Goal: Task Accomplishment & Management: Use online tool/utility

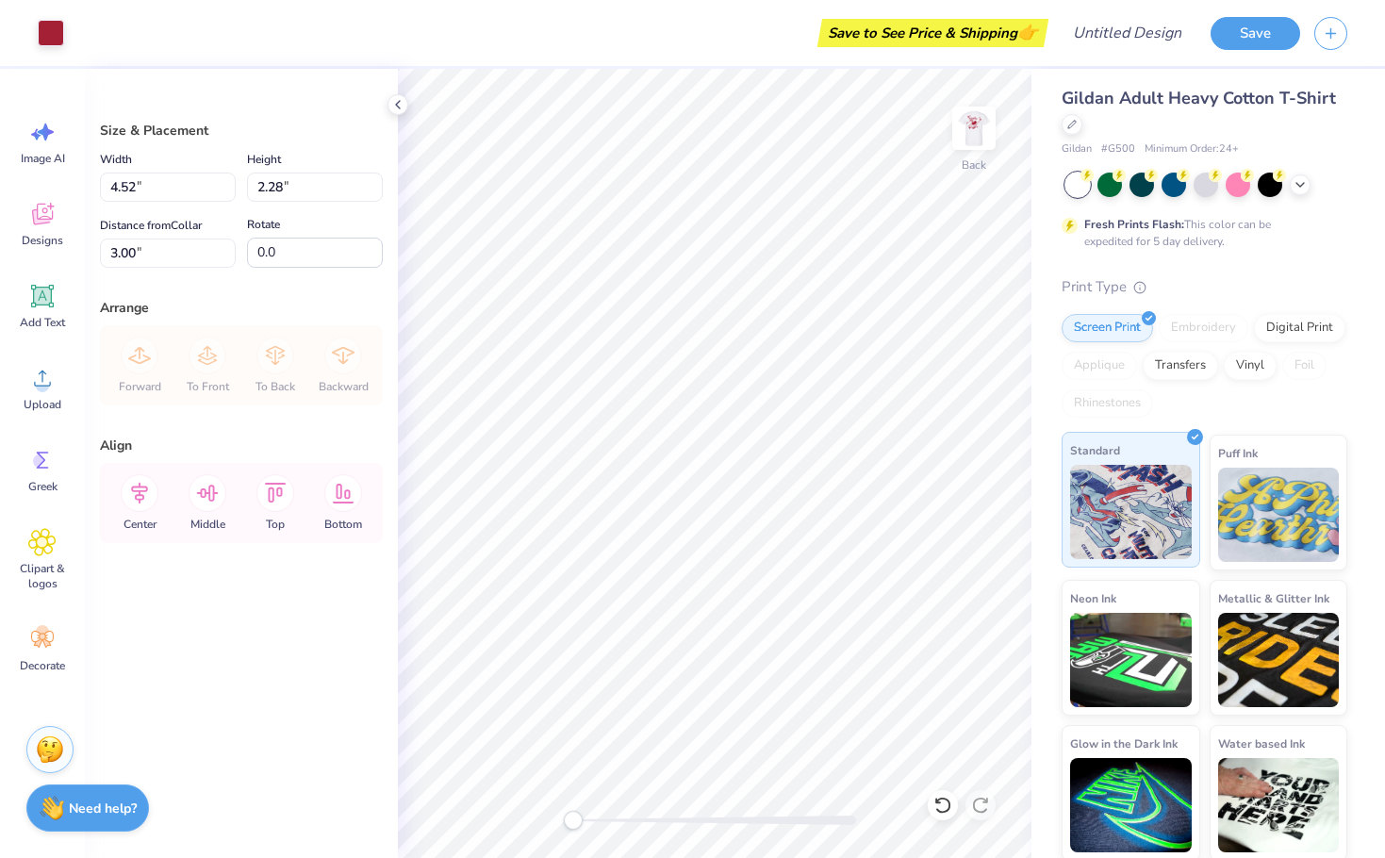
scroll to position [8, 0]
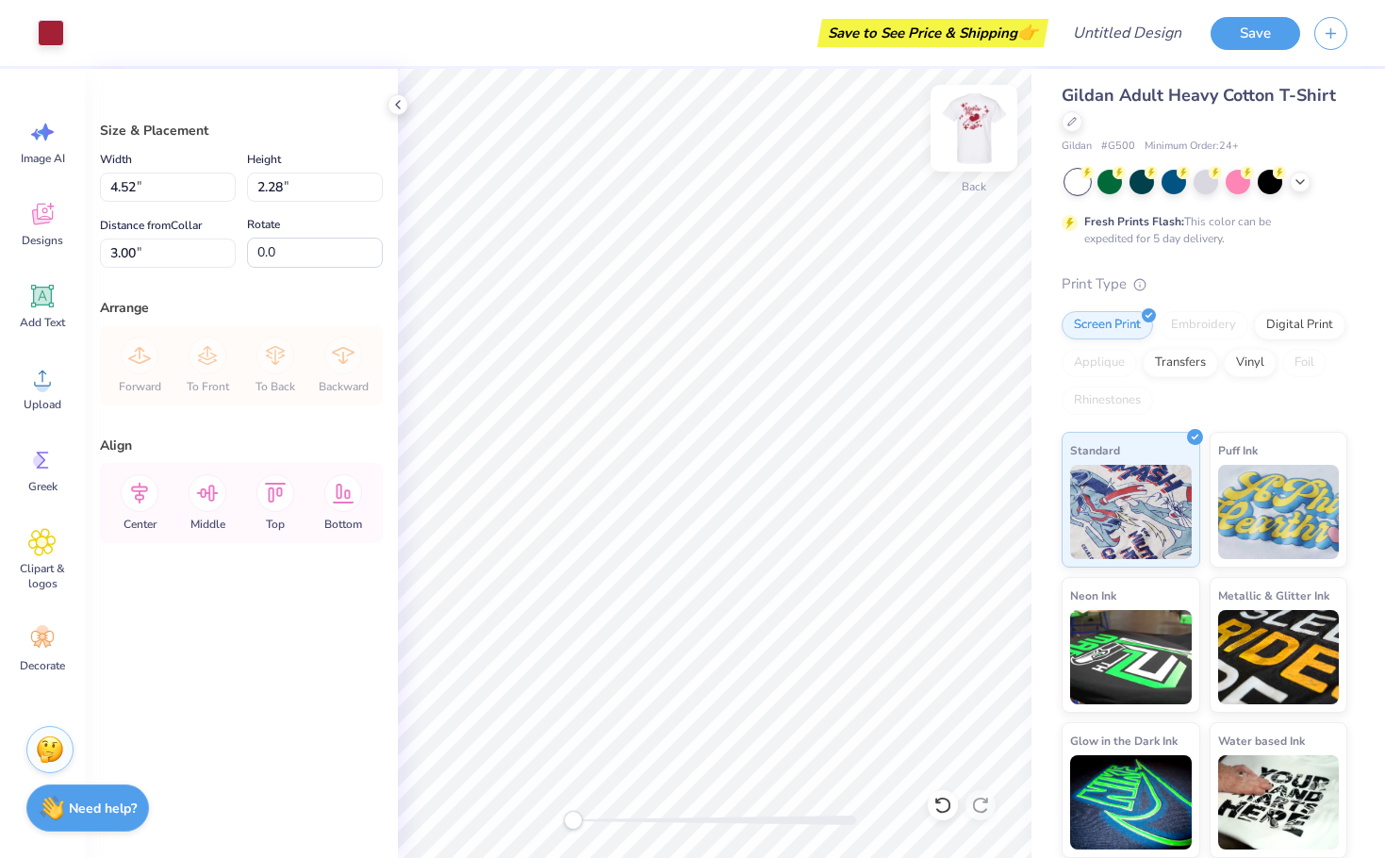
click at [969, 108] on img at bounding box center [973, 128] width 75 height 75
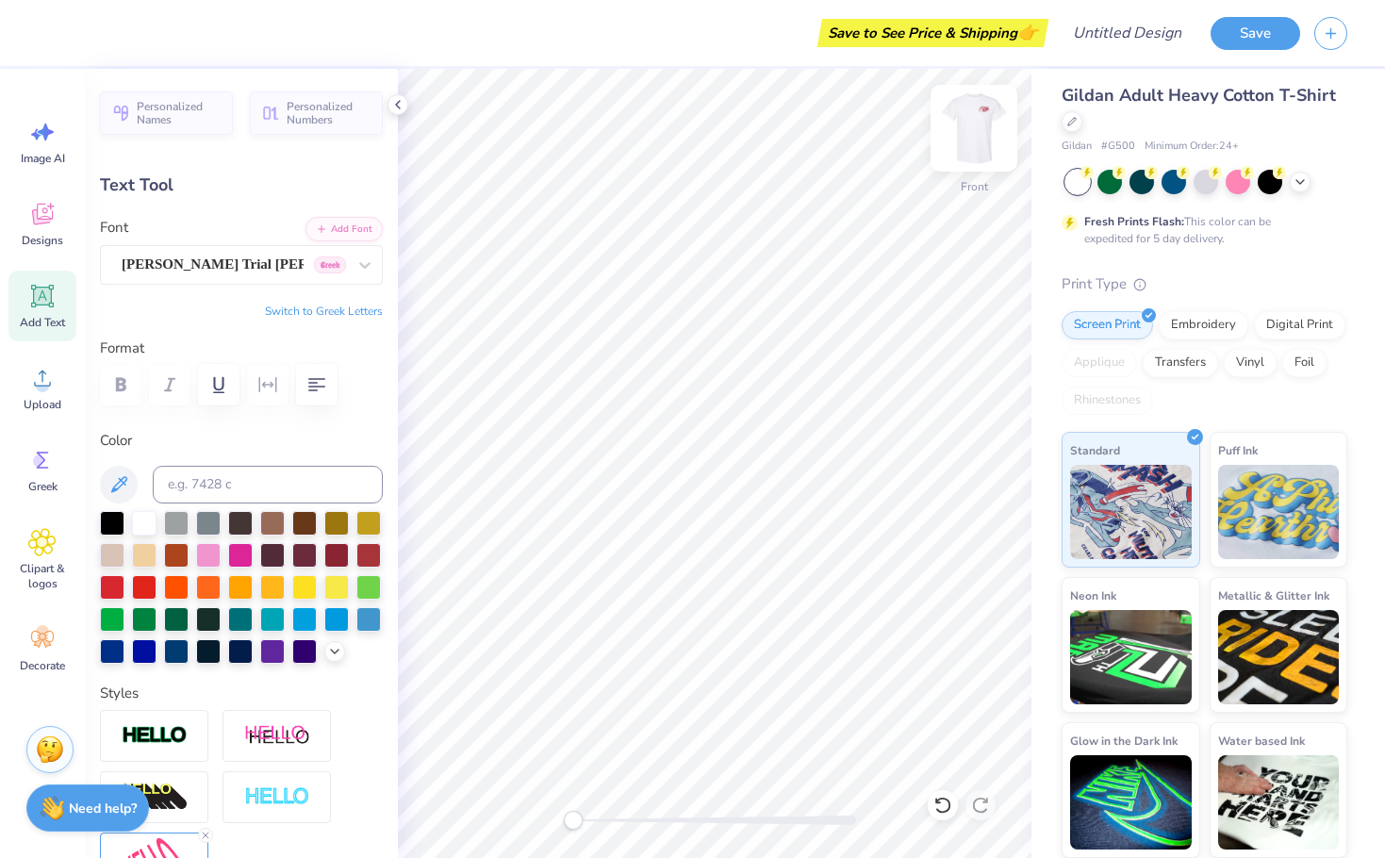
scroll to position [16, 3]
type textarea "a"
type textarea "Phi"
type input "3.00"
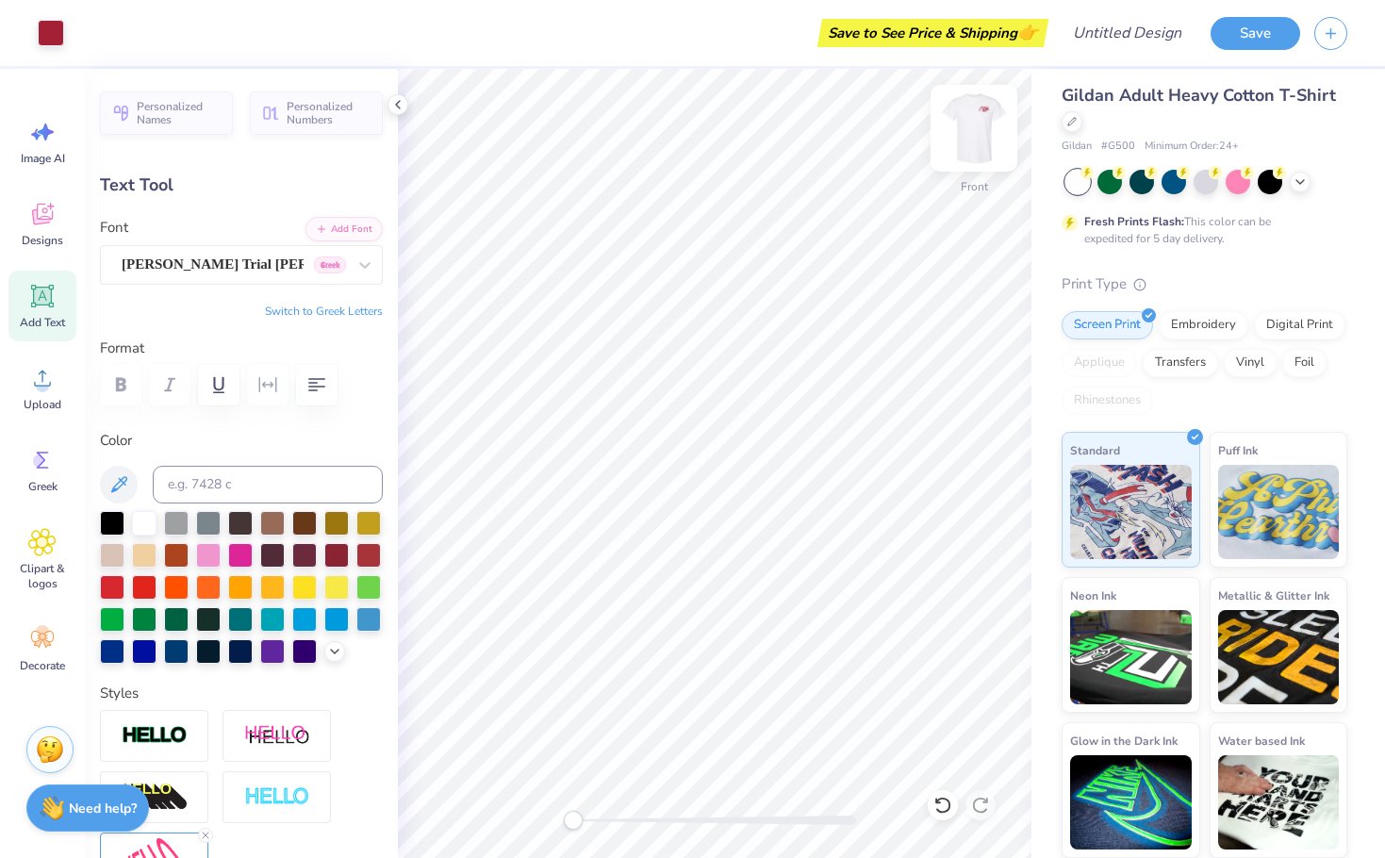
type input "1.49"
type input "6.86"
type textarea "i"
type textarea "Mu"
type input "3.36"
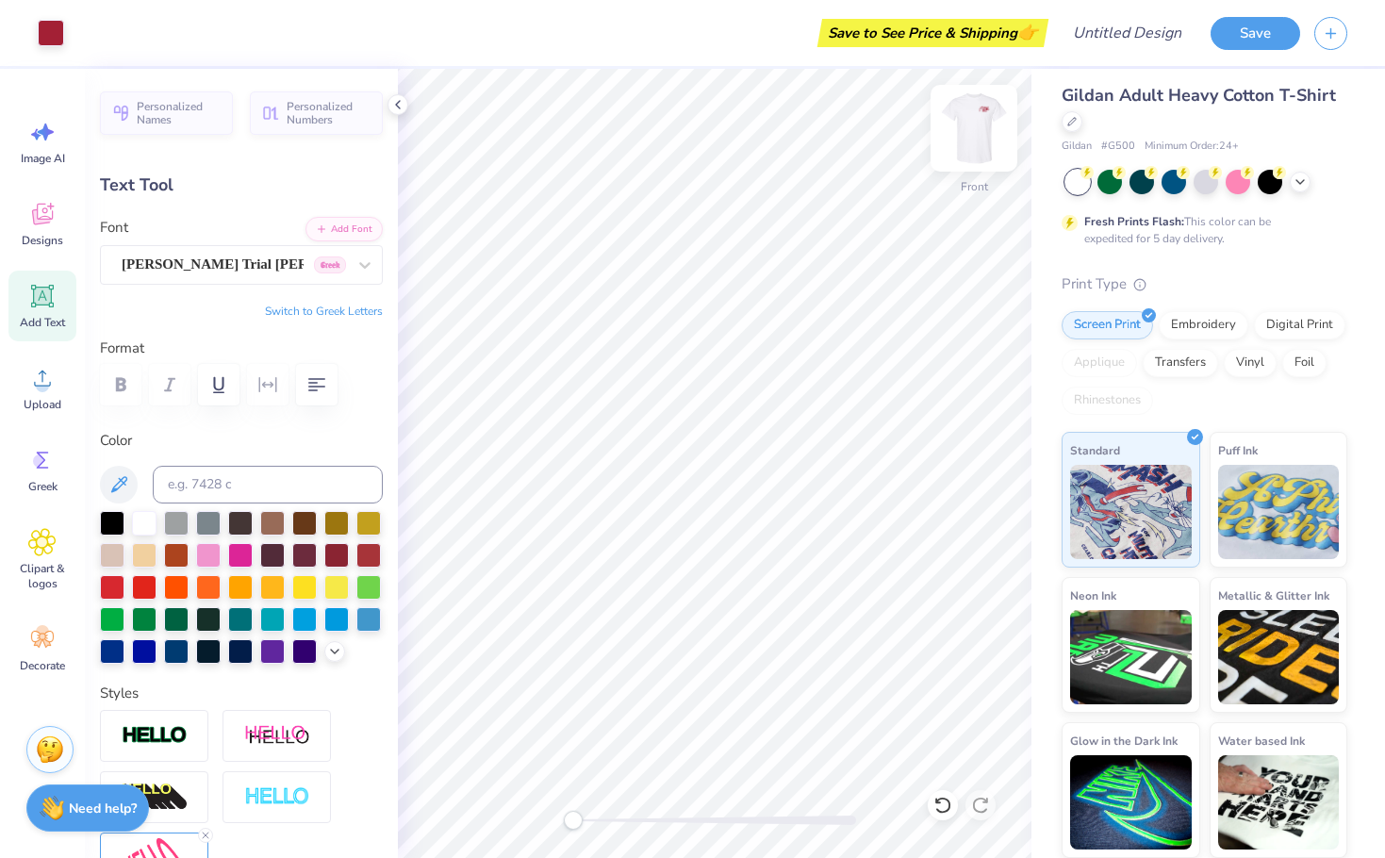
type input "0.90"
type input "12.95"
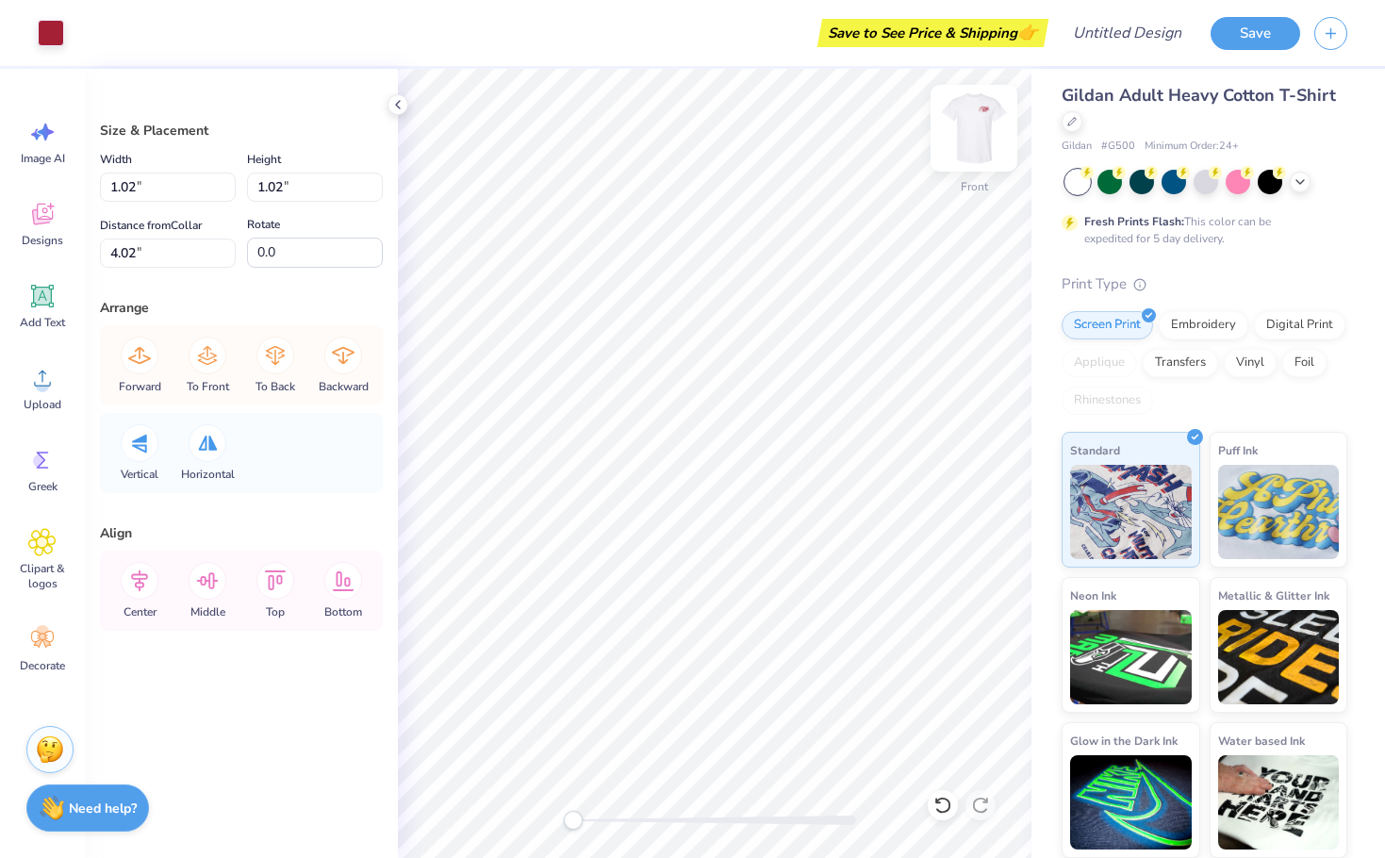
type input "1.27"
type input "3.99"
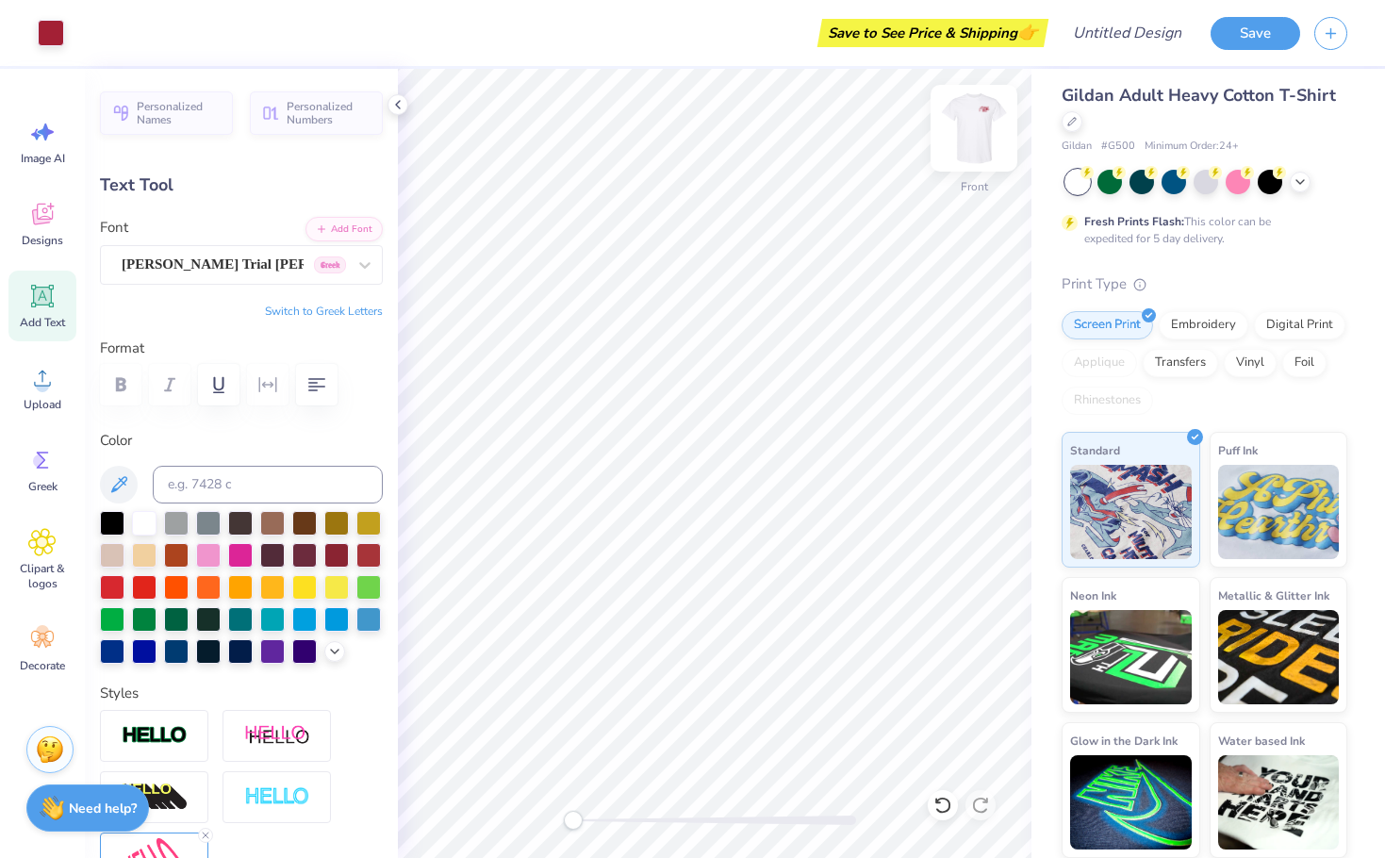
scroll to position [16, 3]
type input "3.36"
type input "0.90"
type input "12.95"
type textarea "y"
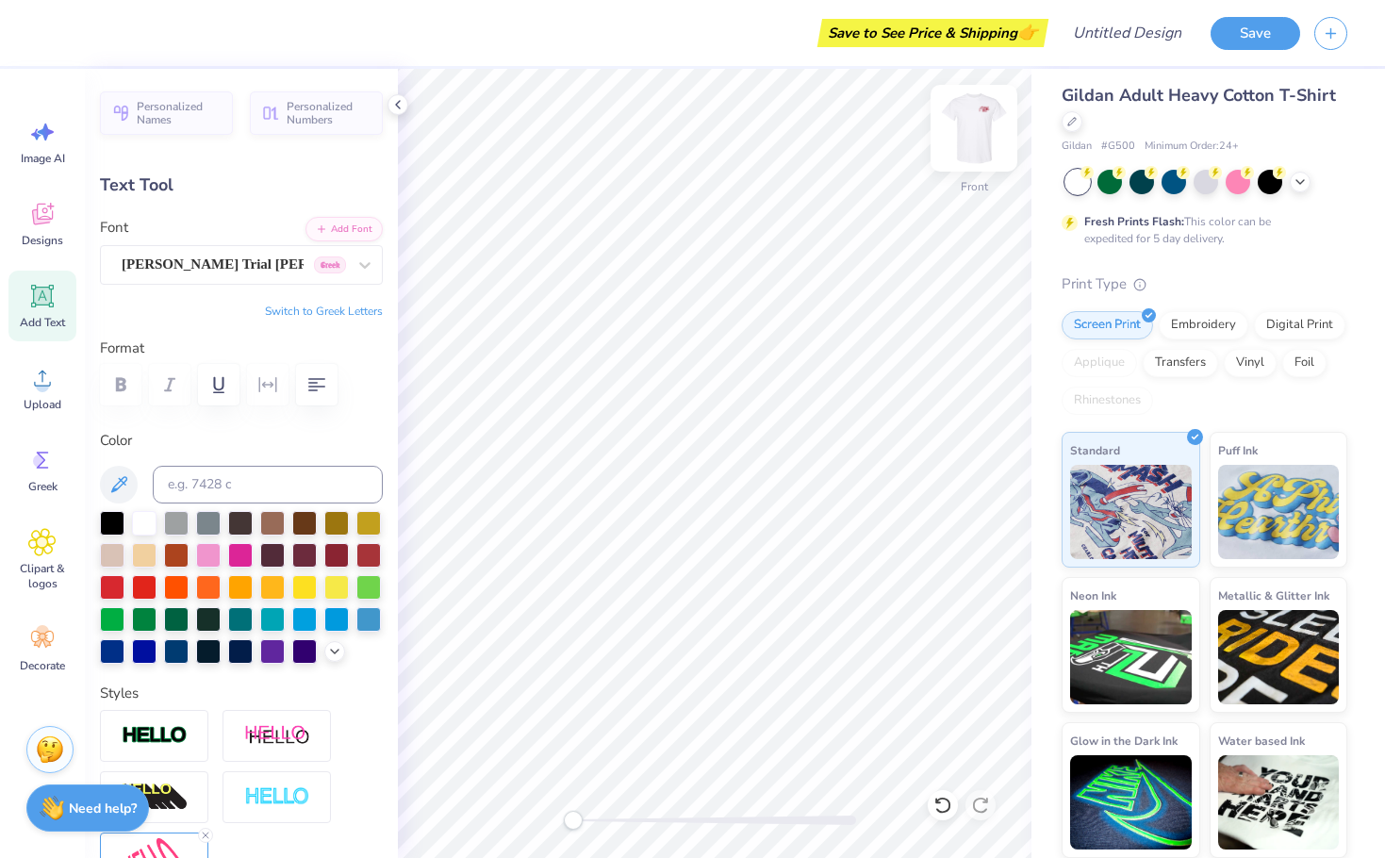
scroll to position [16, 2]
type input "2.75"
type input "0.77"
type input "12.21"
type textarea "t"
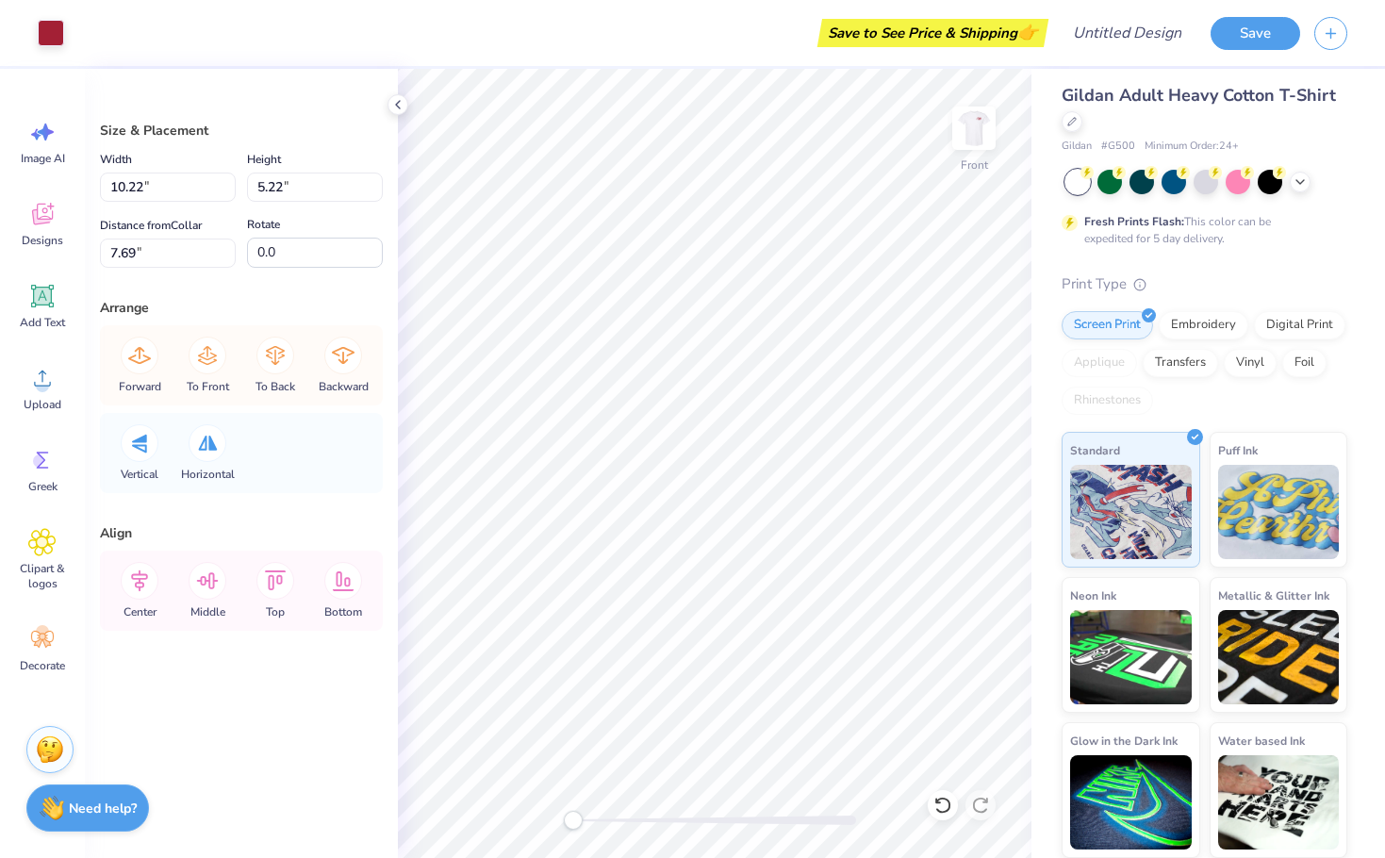
type input "2.00"
type input "12.68"
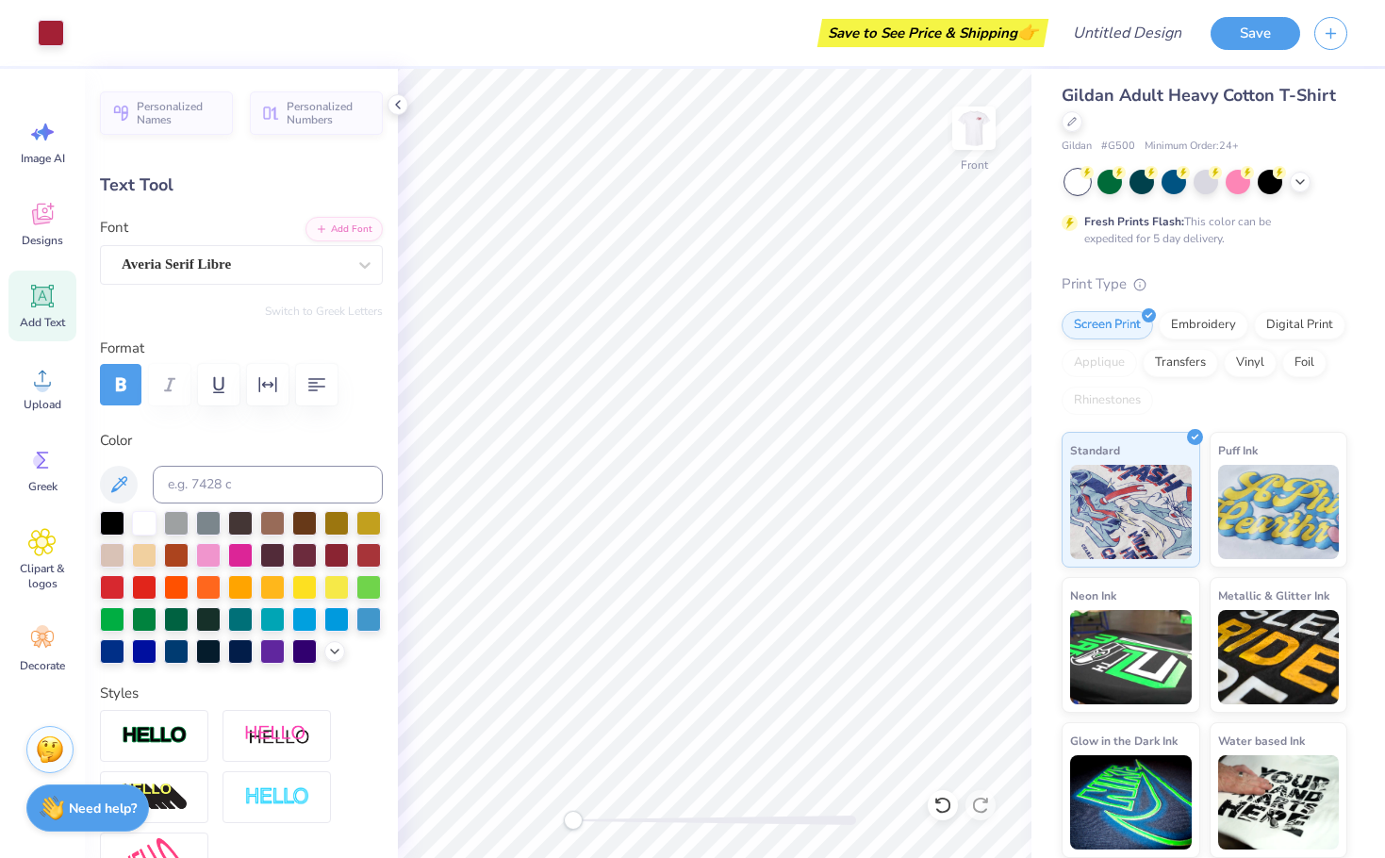
type input "0.0"
type input "1.09"
type input "0.72"
type input "9.85"
type input "0.0"
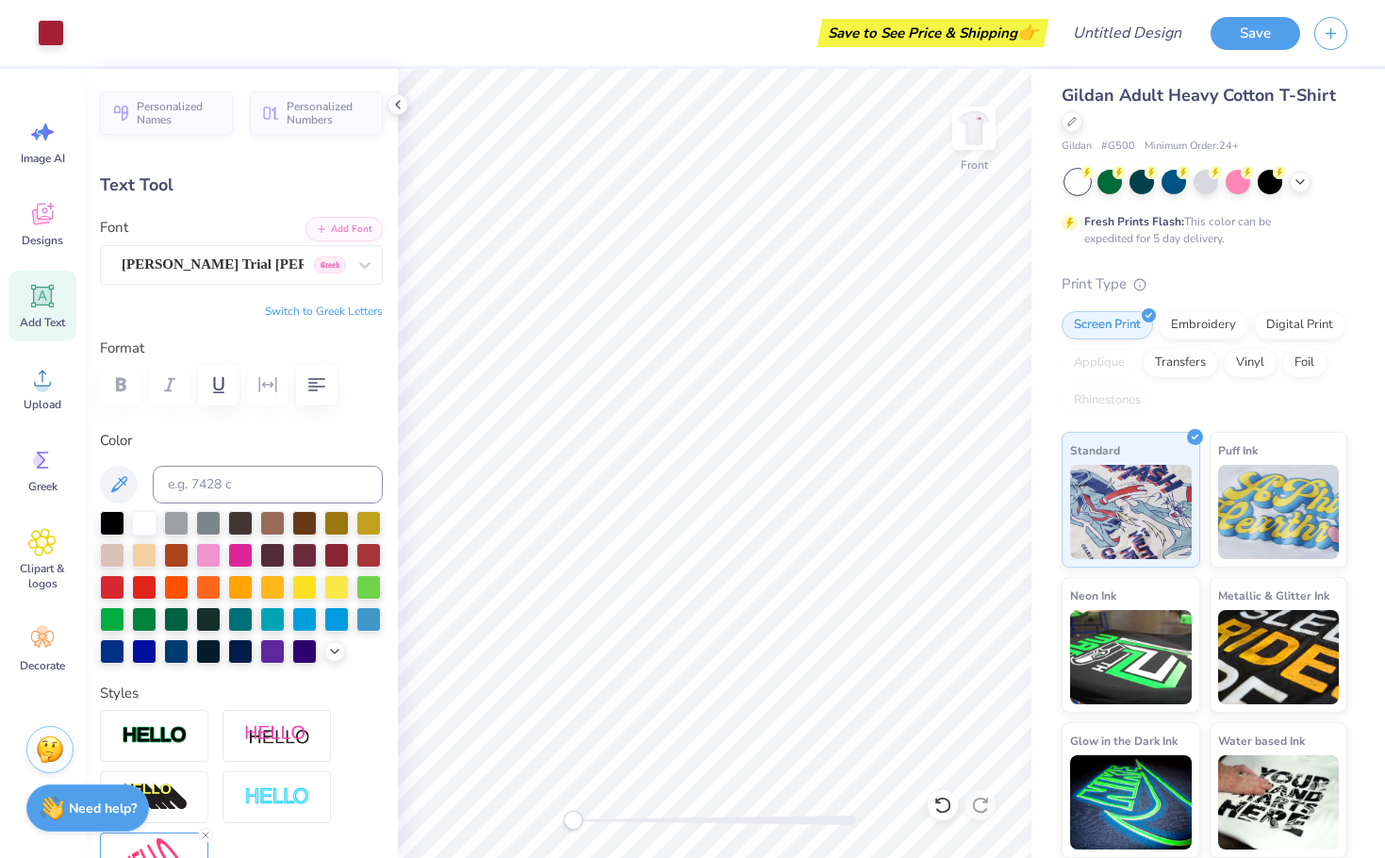
type input "6.84"
type input "2.10"
type input "4.75"
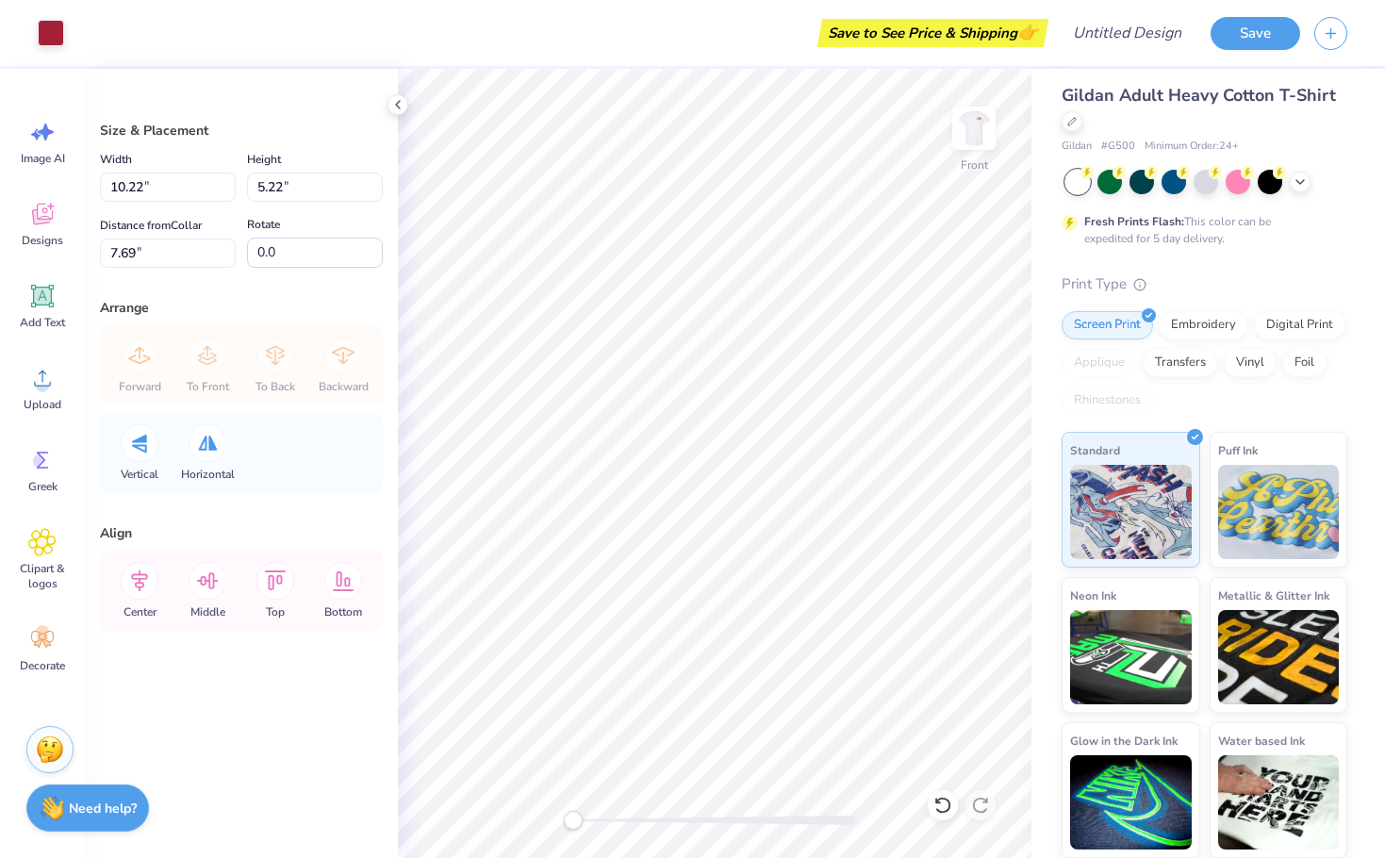
click at [1032, 707] on div "Gildan Adult Heavy Cotton T-Shirt Gildan # G500 Minimum Order: 24 + Fresh Print…" at bounding box center [1209, 459] width 354 height 798
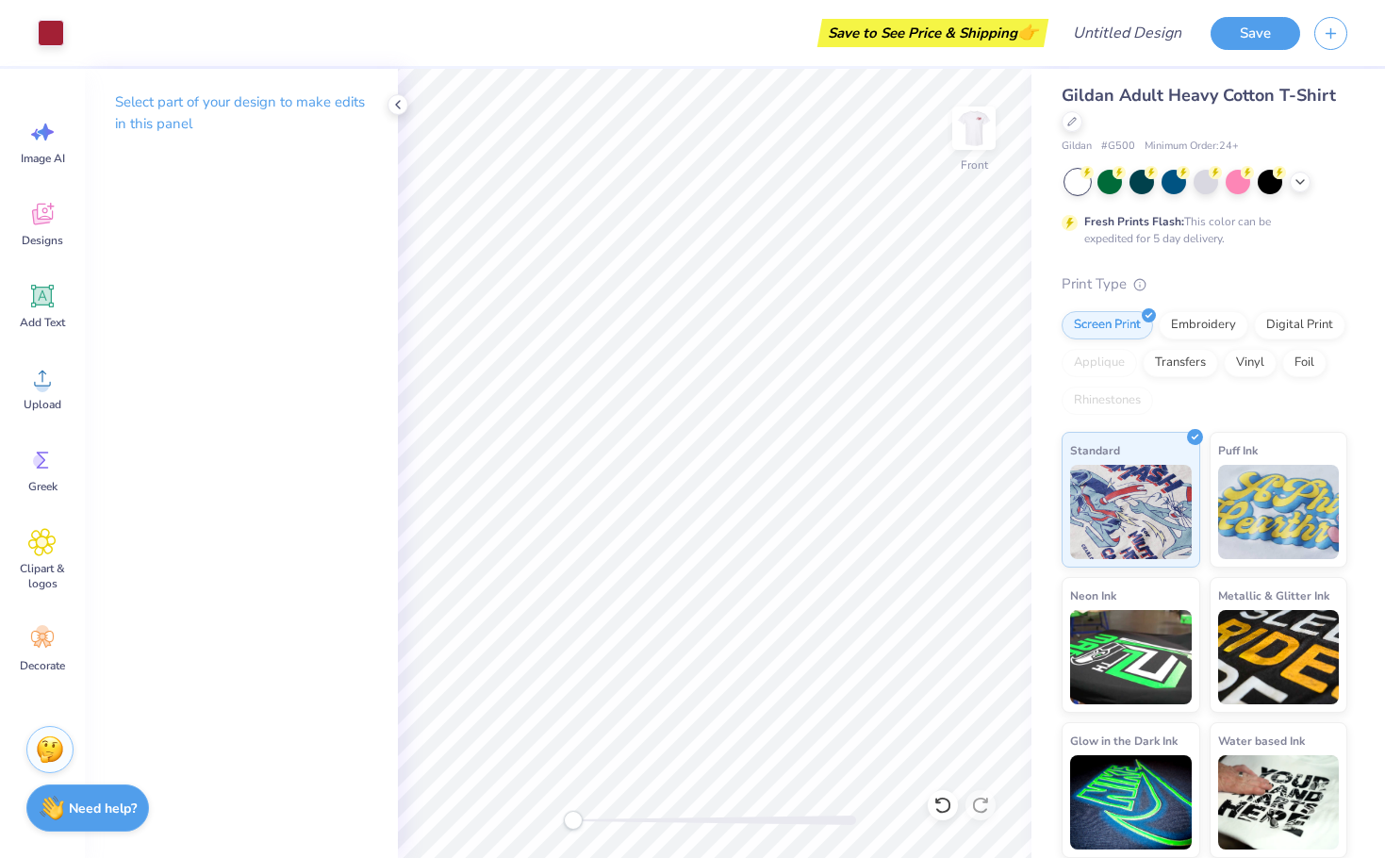
click at [943, 60] on div "Save to See Price & Shipping 👉" at bounding box center [561, 33] width 966 height 66
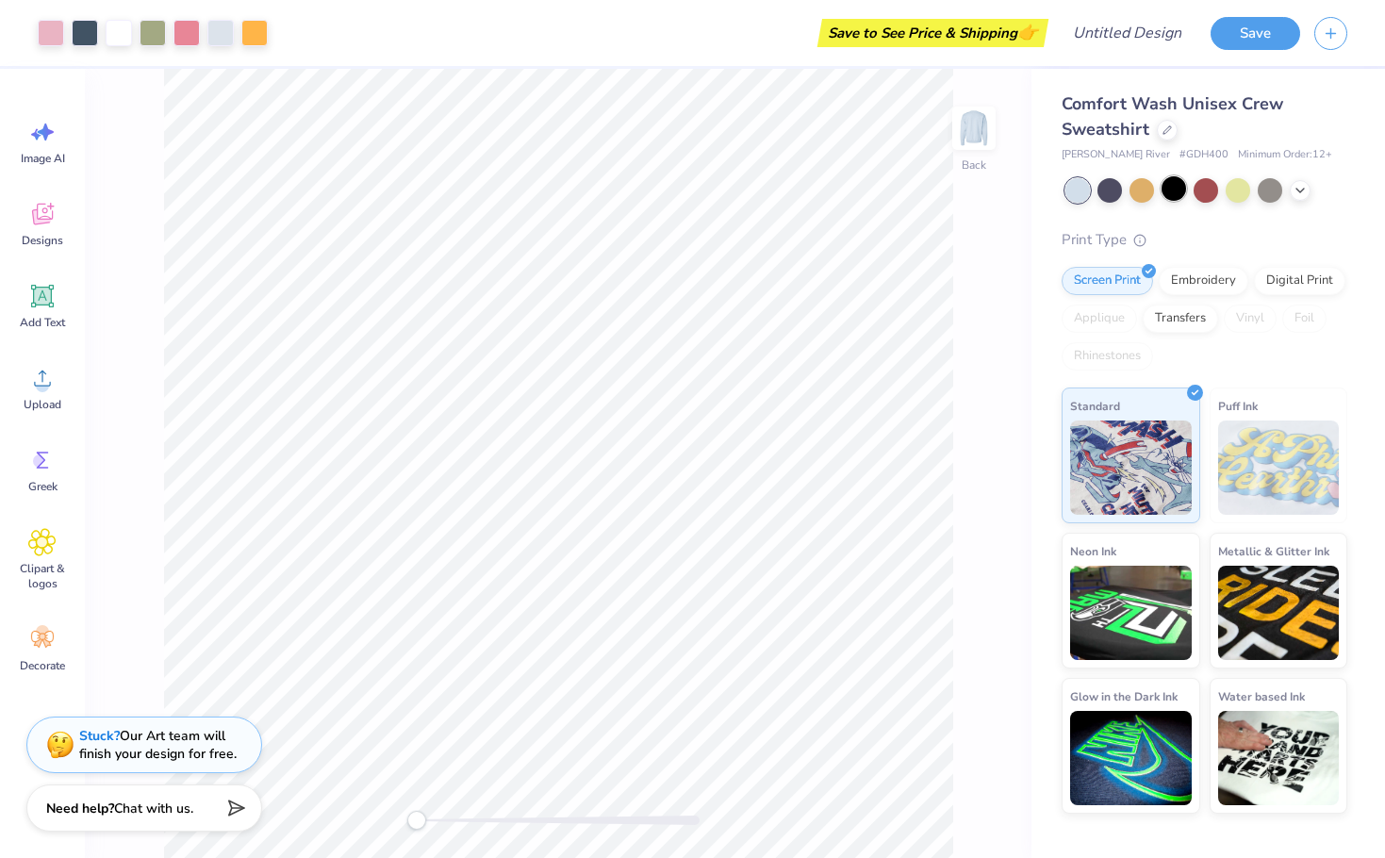
click at [1173, 190] on div at bounding box center [1174, 188] width 25 height 25
click at [1300, 197] on div at bounding box center [1300, 188] width 21 height 21
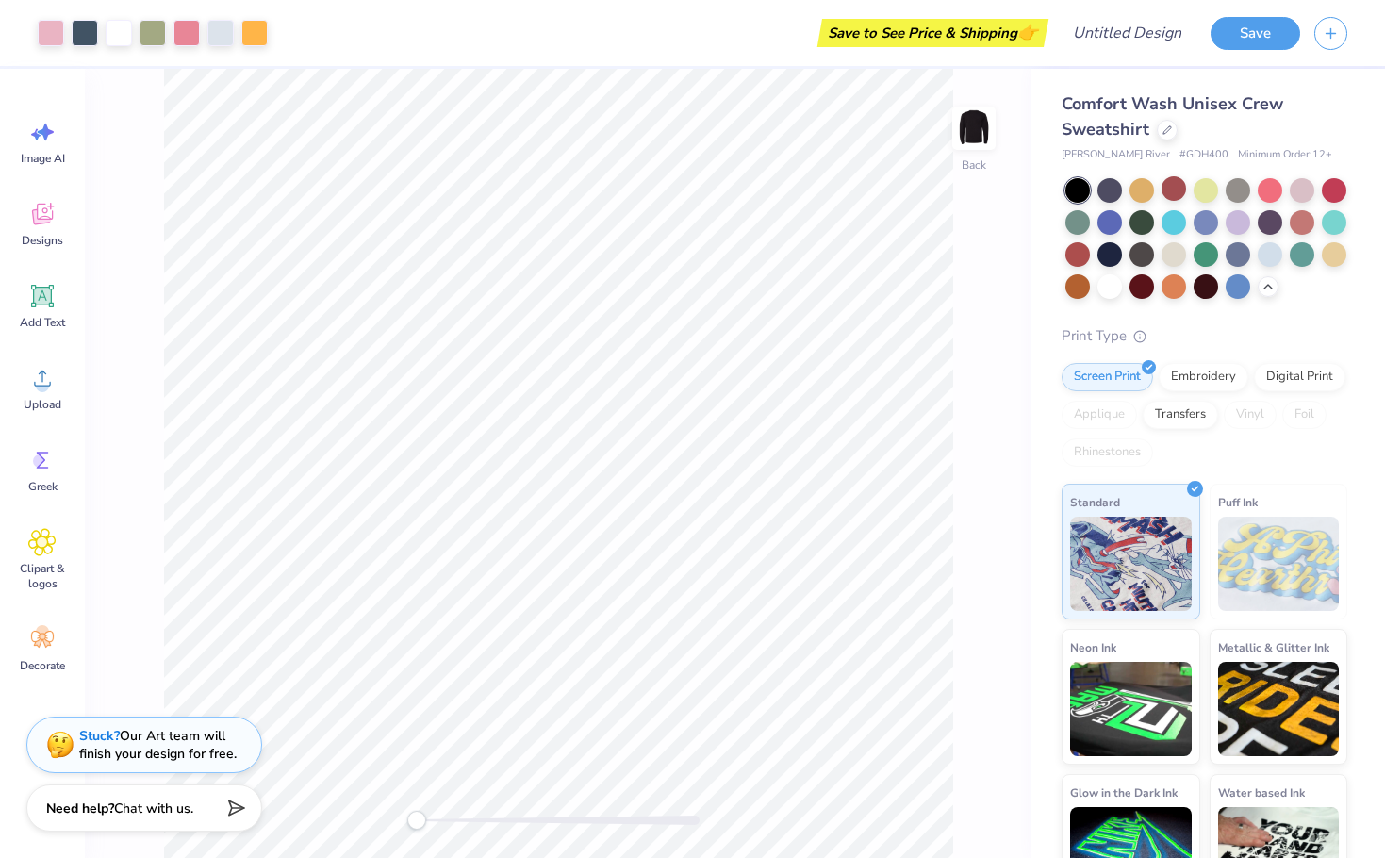
drag, startPoint x: 1210, startPoint y: 285, endPoint x: 1259, endPoint y: 361, distance: 90.8
click at [1122, 285] on div at bounding box center [1110, 286] width 25 height 25
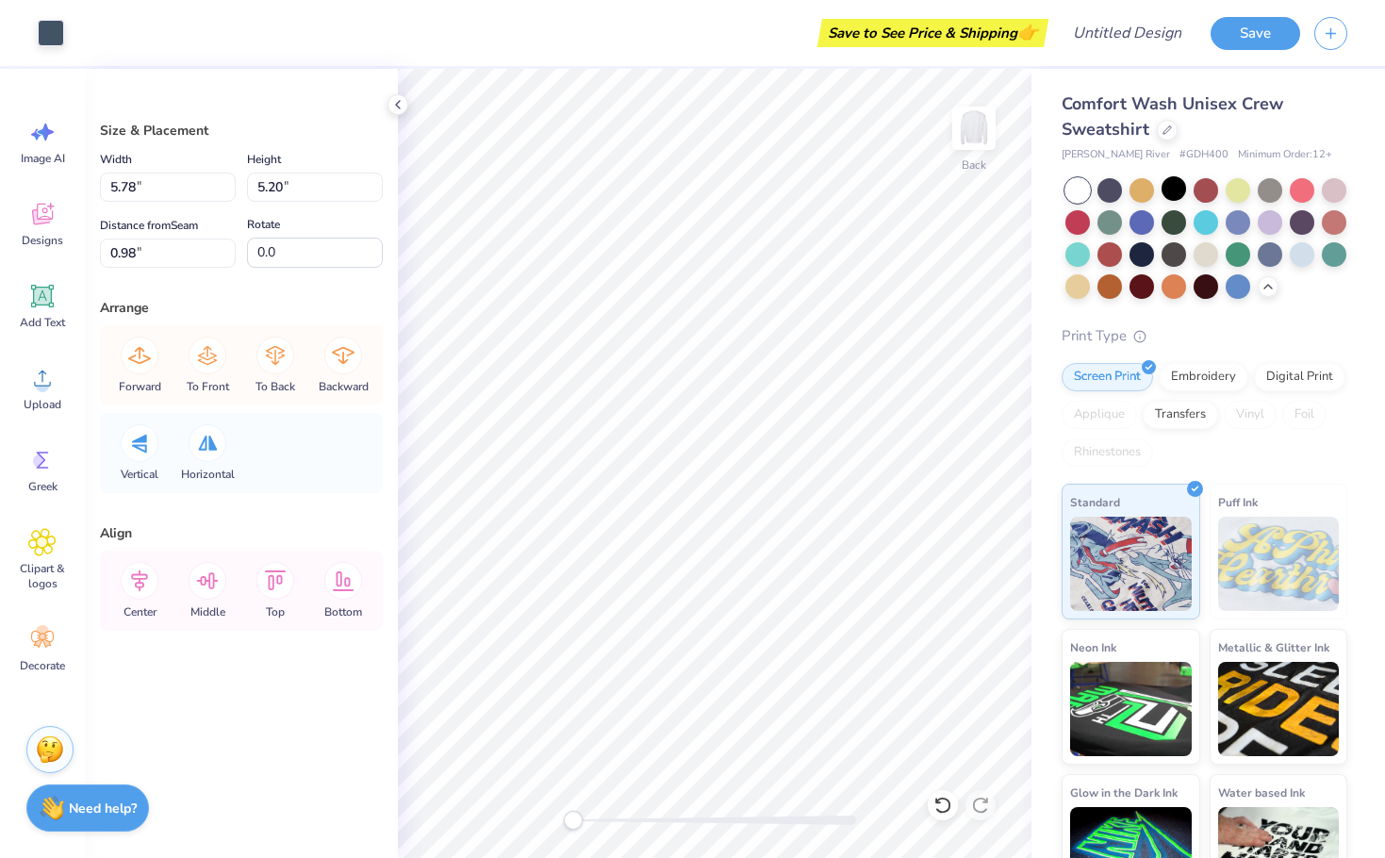
type input "0.98"
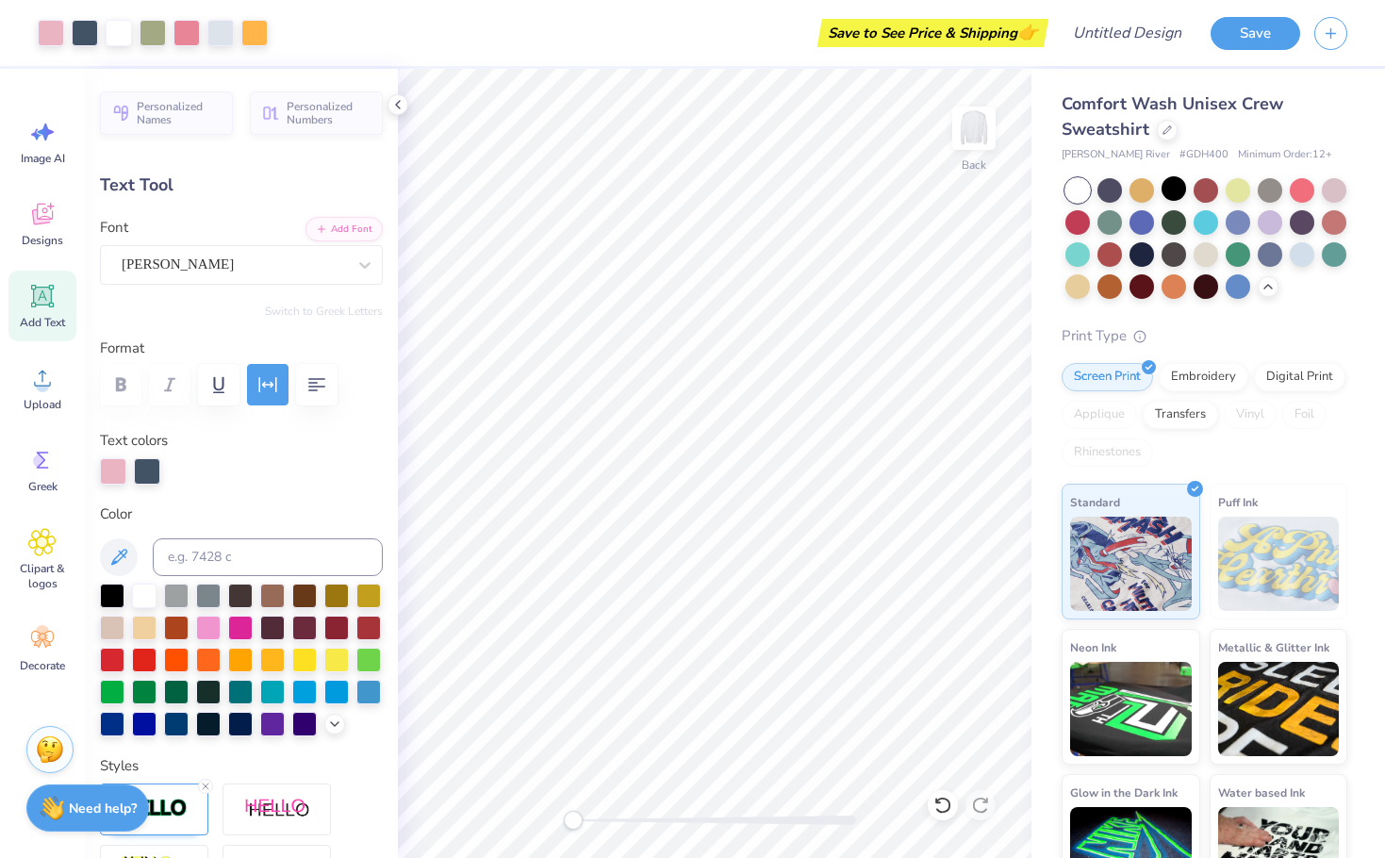
type input "8.00"
type input "1.07"
type input "5.89"
type input "1.30"
type input "1.13"
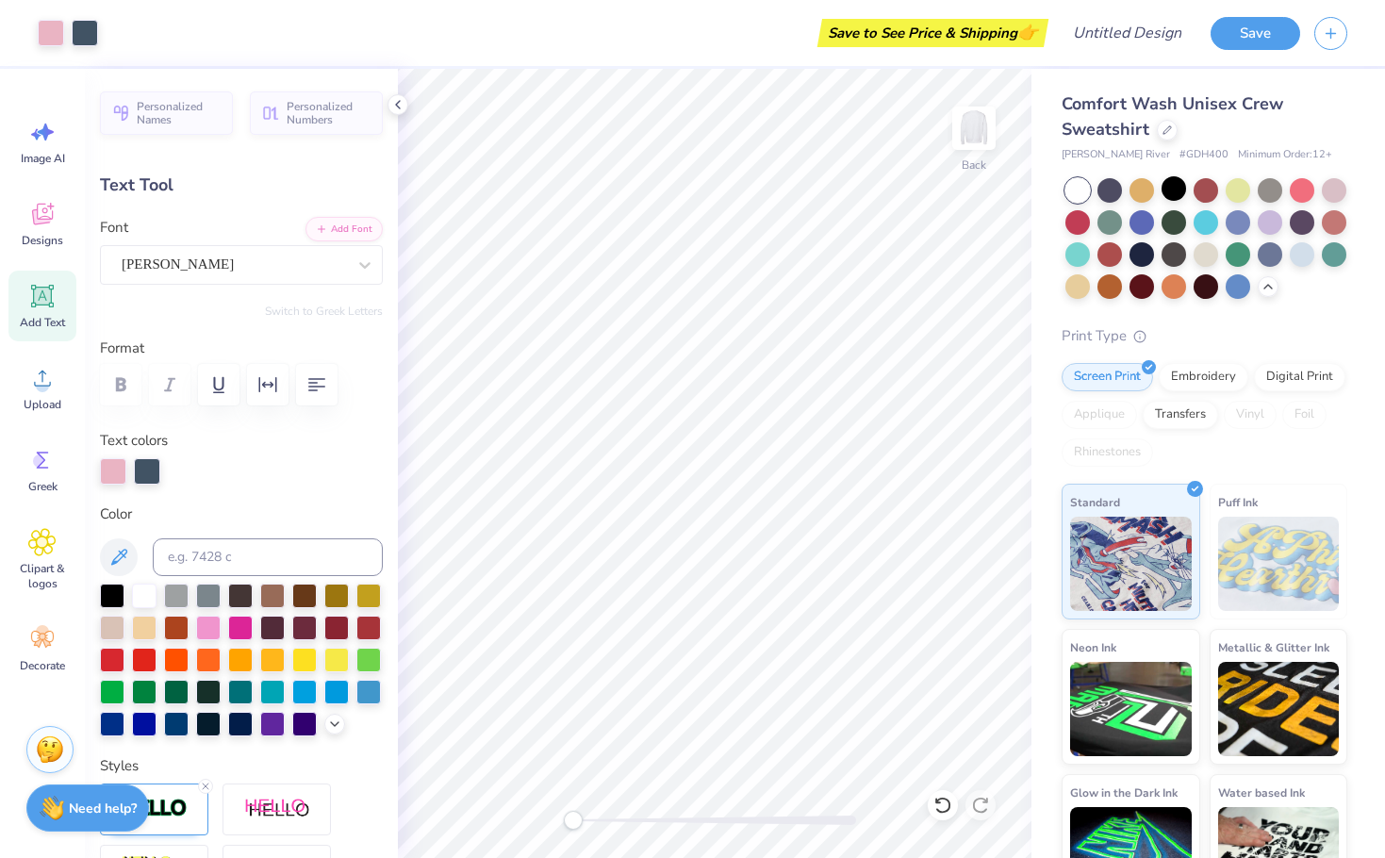
type input "4.37"
type input "1.33"
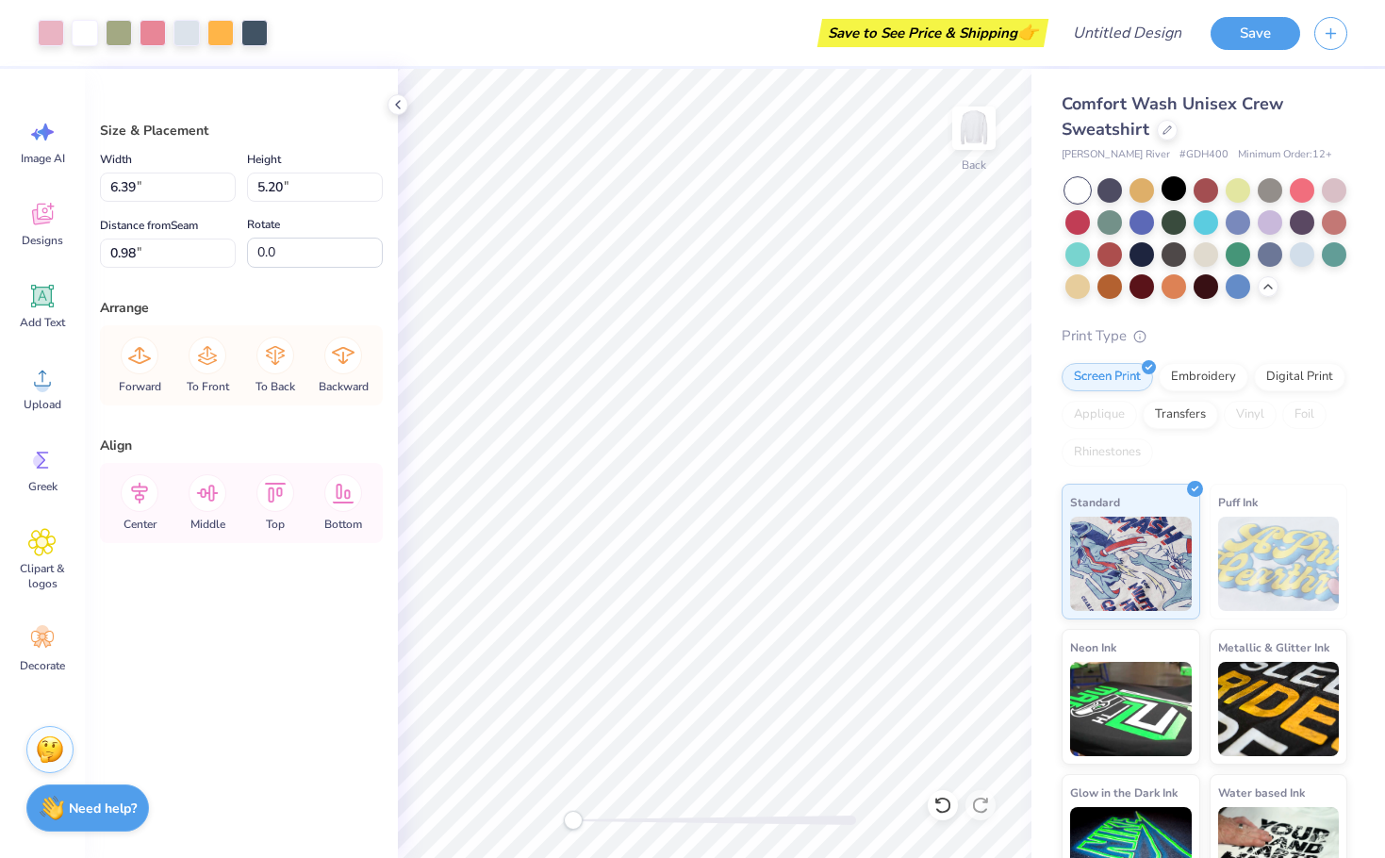
type input "2.98"
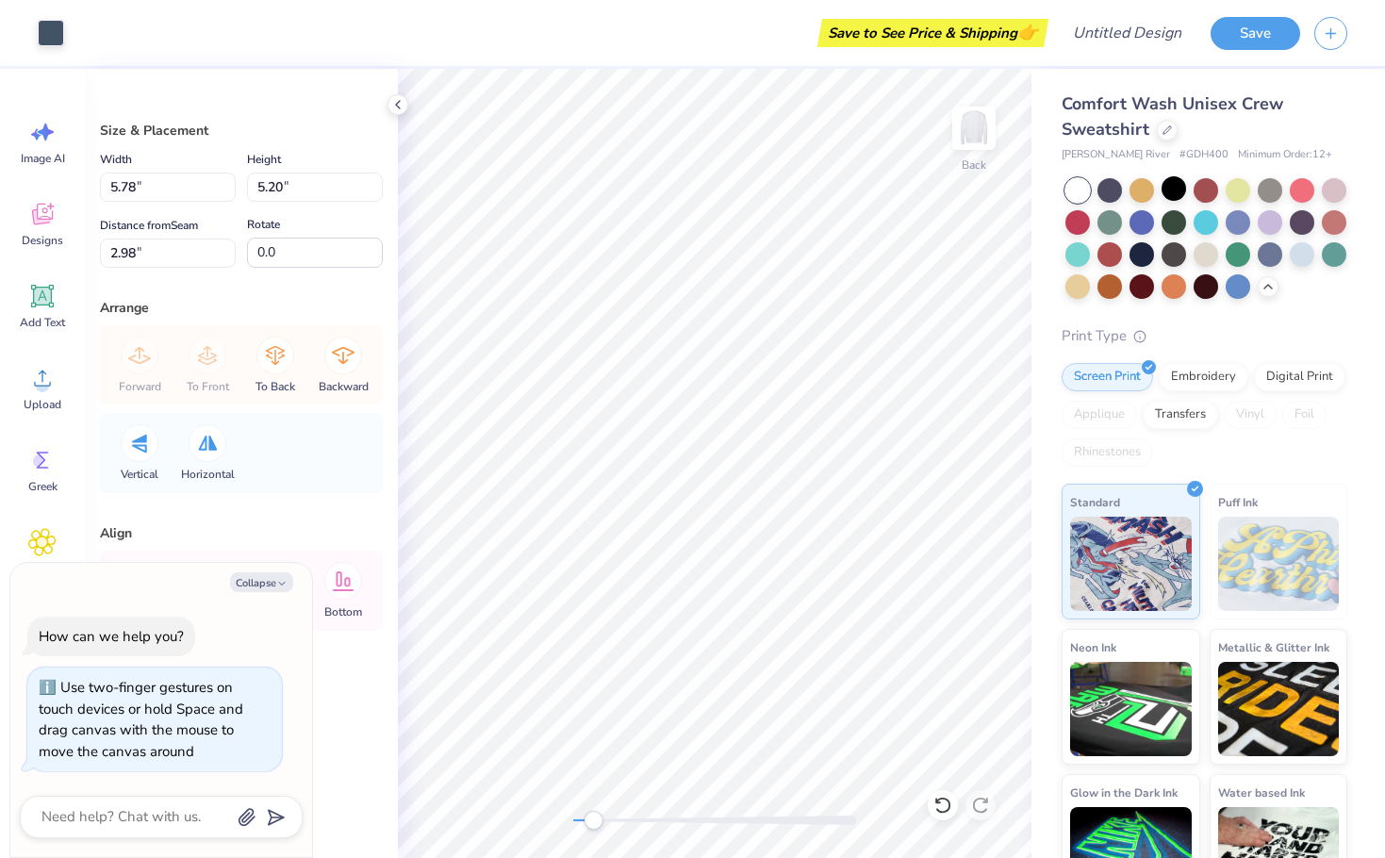
type textarea "x"
type input "9.73"
type input "8.76"
type input "2.99"
type textarea "x"
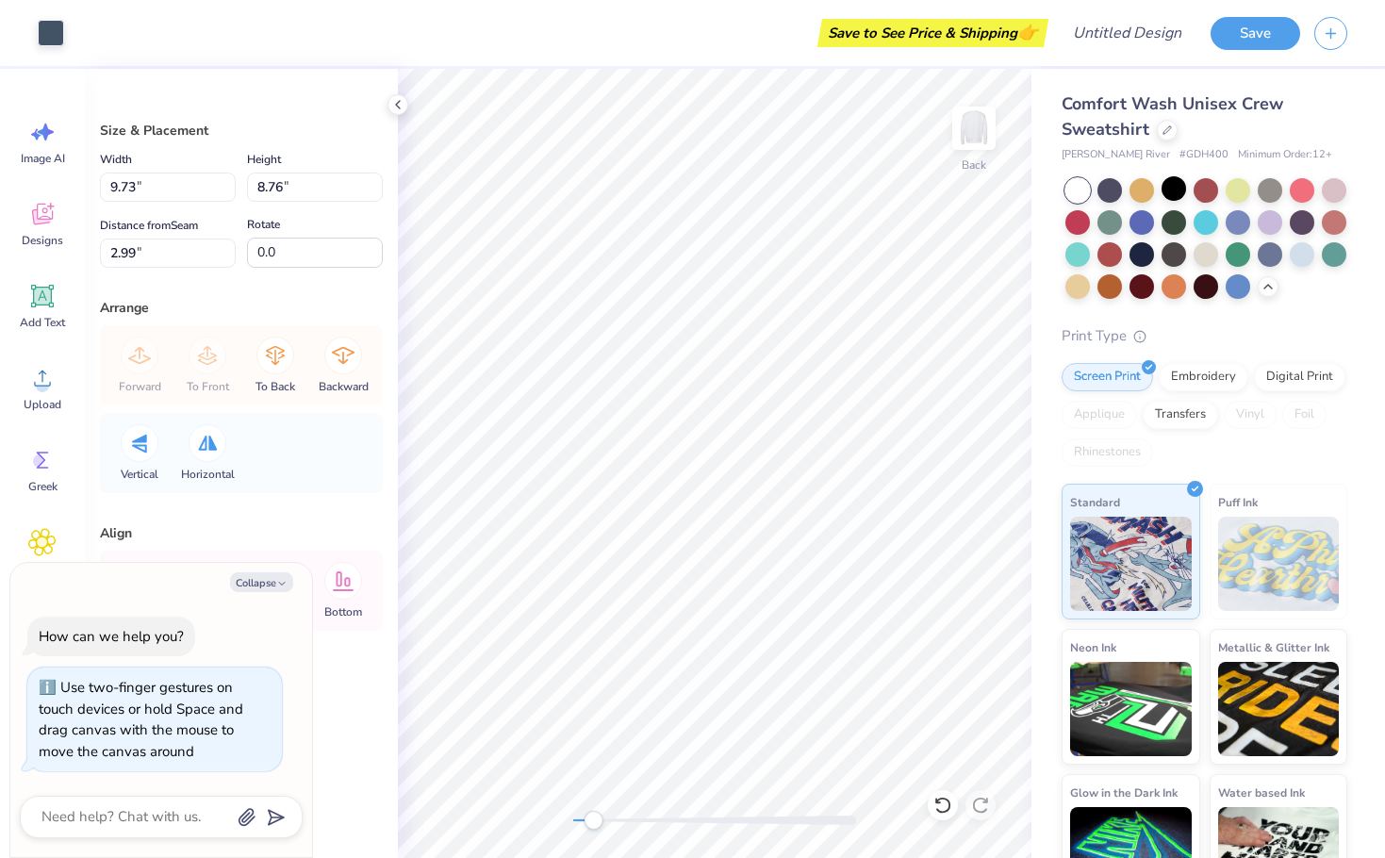
type input "3.03"
type input "2.27"
type input "4.77"
type textarea "x"
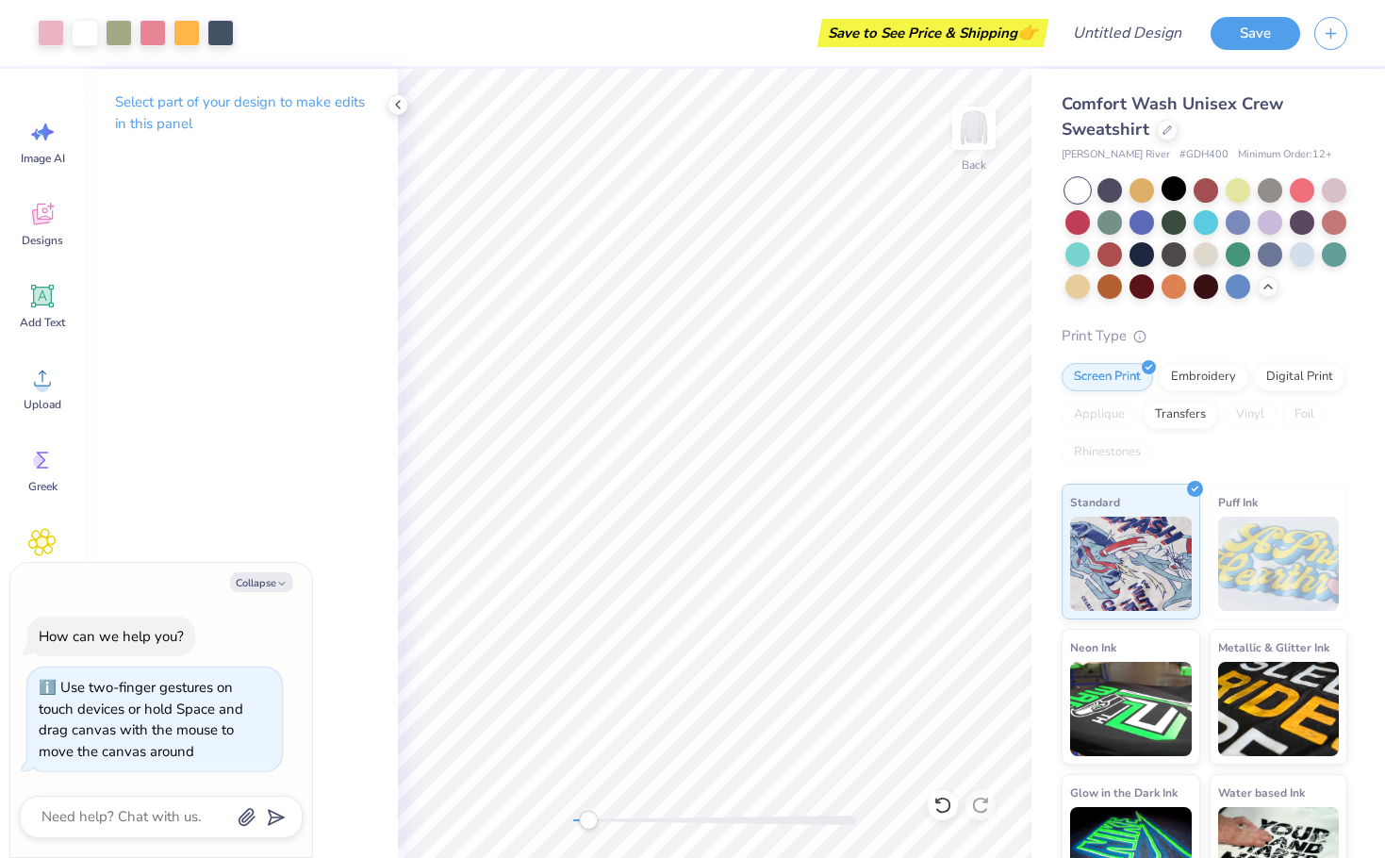
click at [306, 373] on div "Select part of your design to make edits in this panel" at bounding box center [241, 463] width 313 height 789
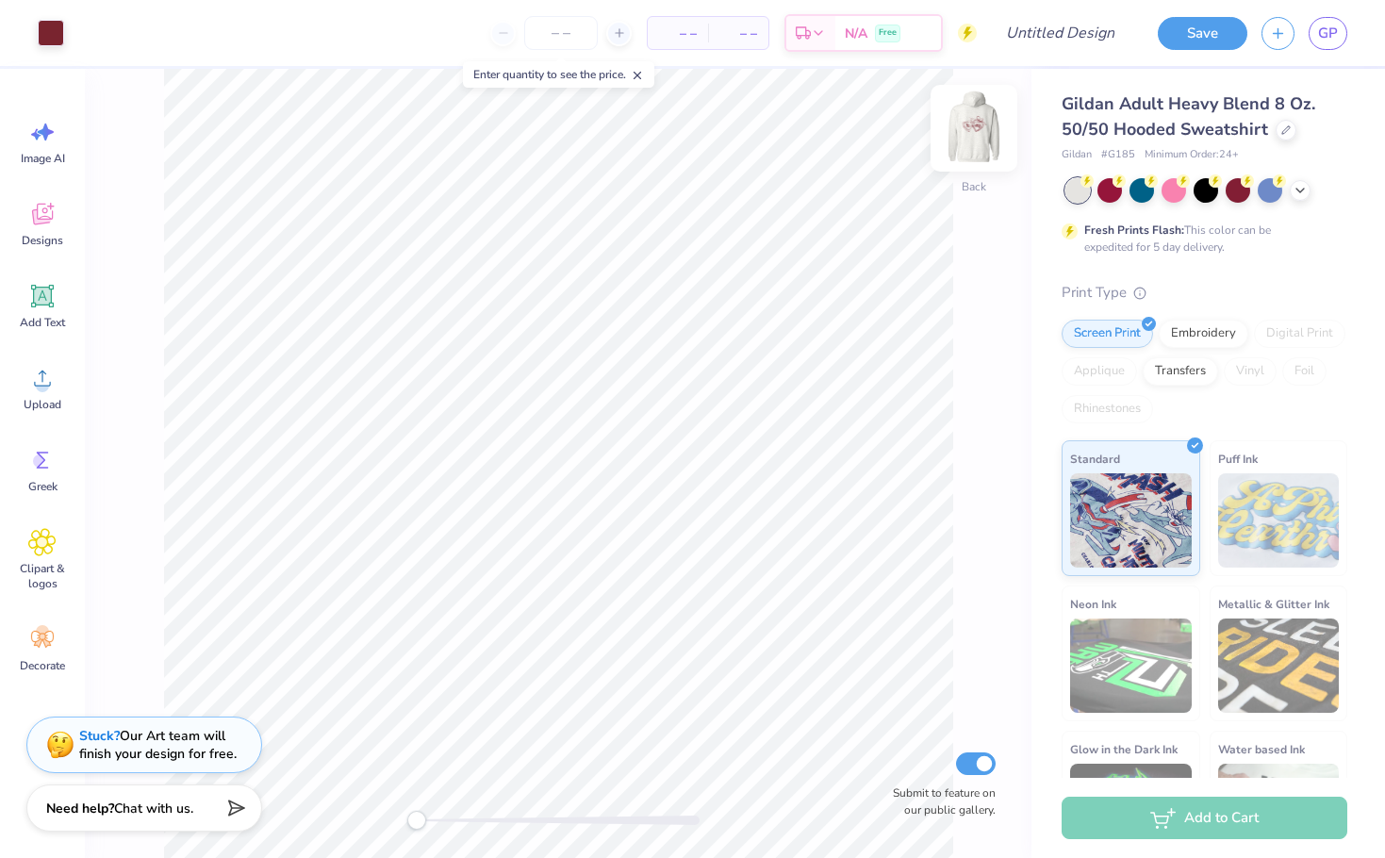
click at [985, 135] on img at bounding box center [973, 128] width 75 height 75
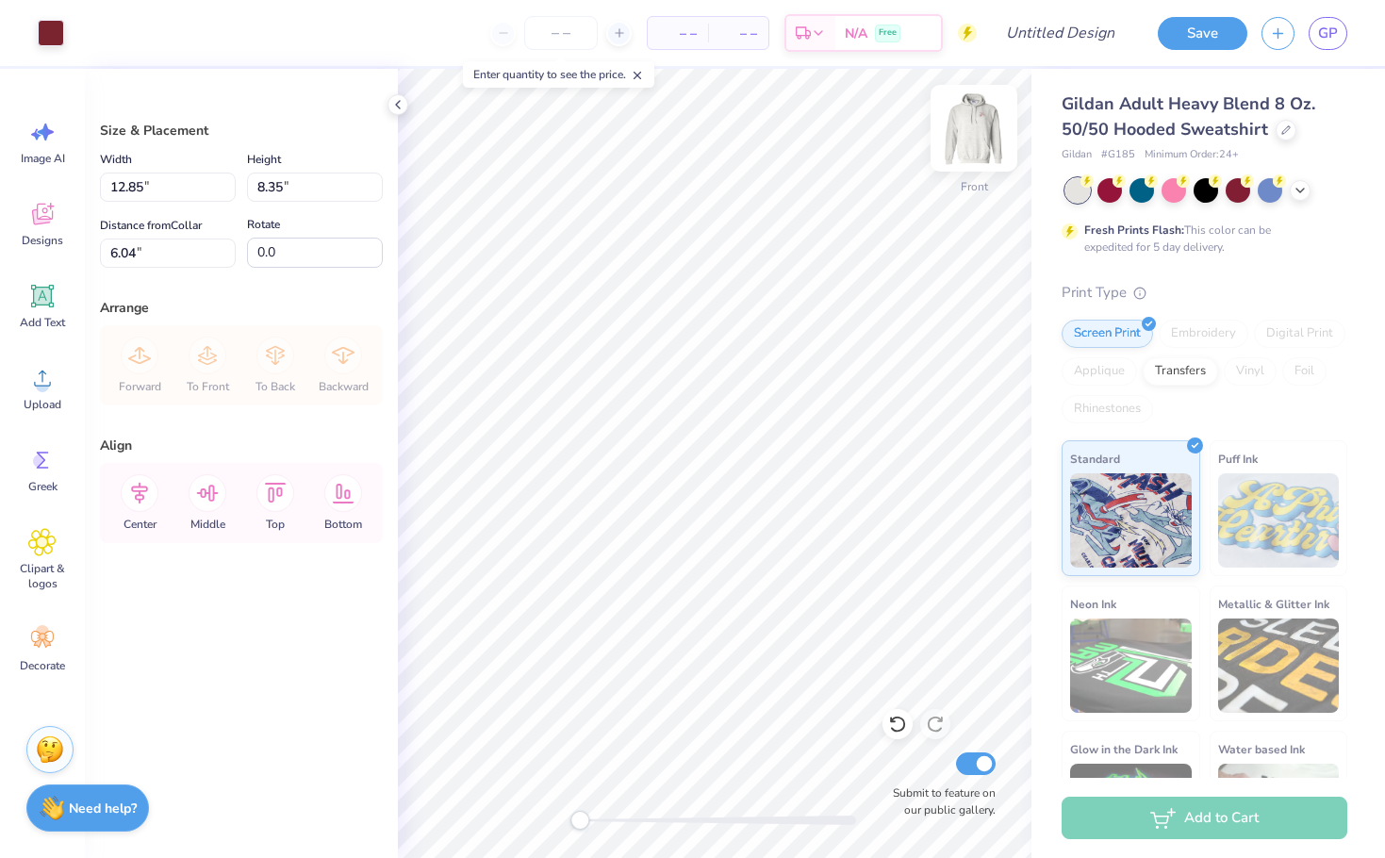
type input "12.85"
type input "8.35"
click at [1297, 189] on icon at bounding box center [1300, 188] width 15 height 15
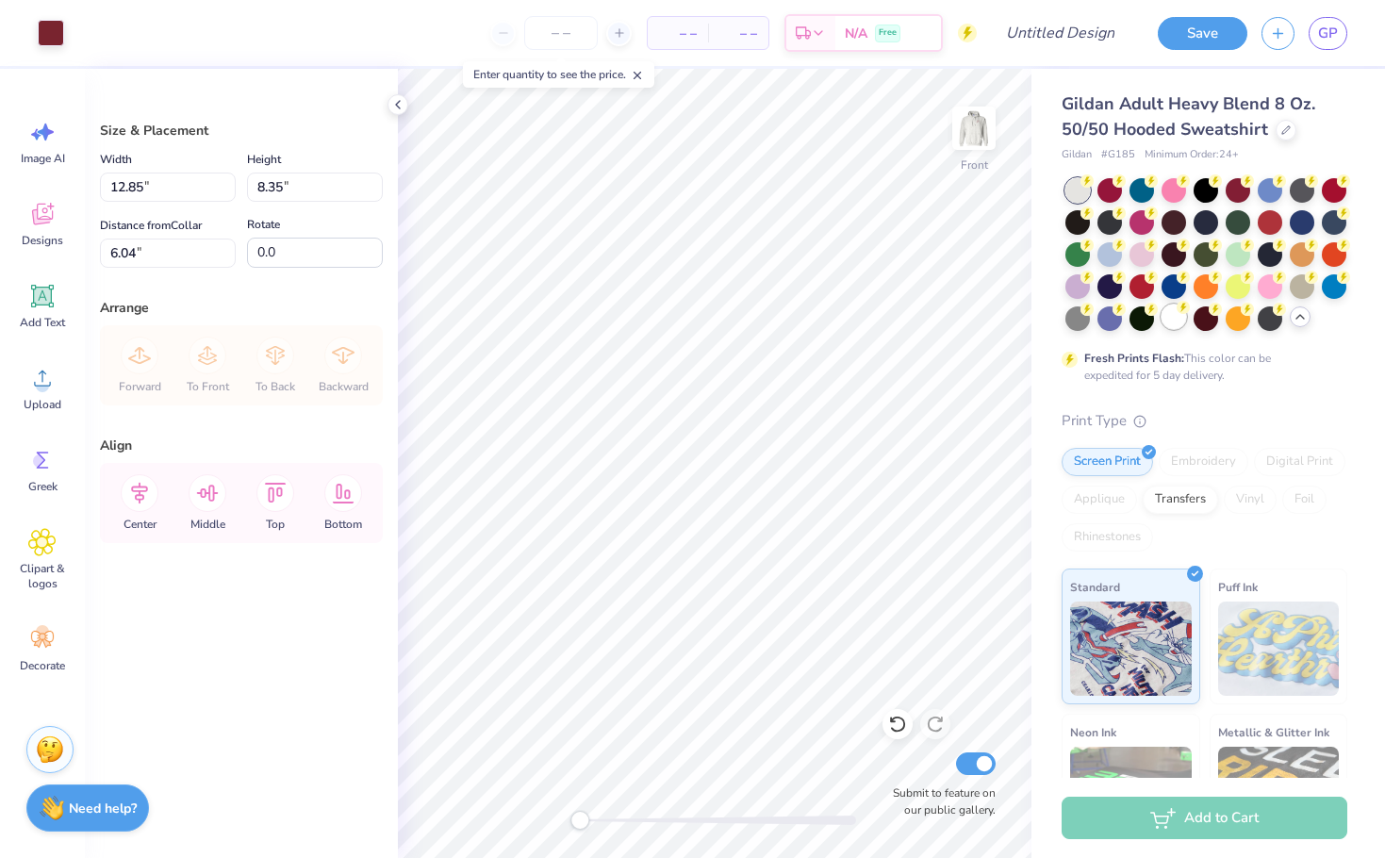
click at [1186, 327] on div at bounding box center [1174, 317] width 25 height 25
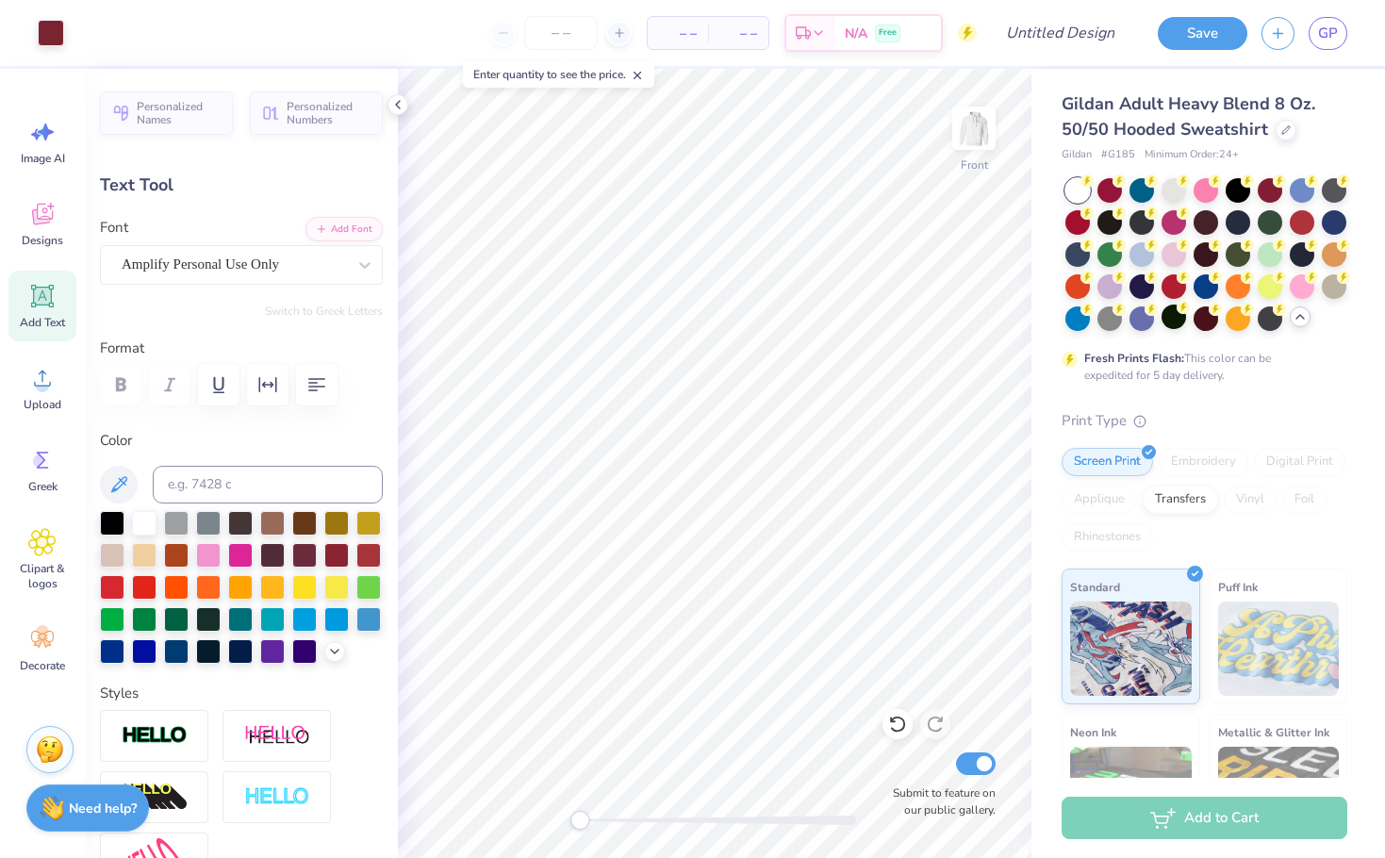
type input "0.0"
type input "2.04"
type input "0.93"
type input "11.01"
type input "0.0"
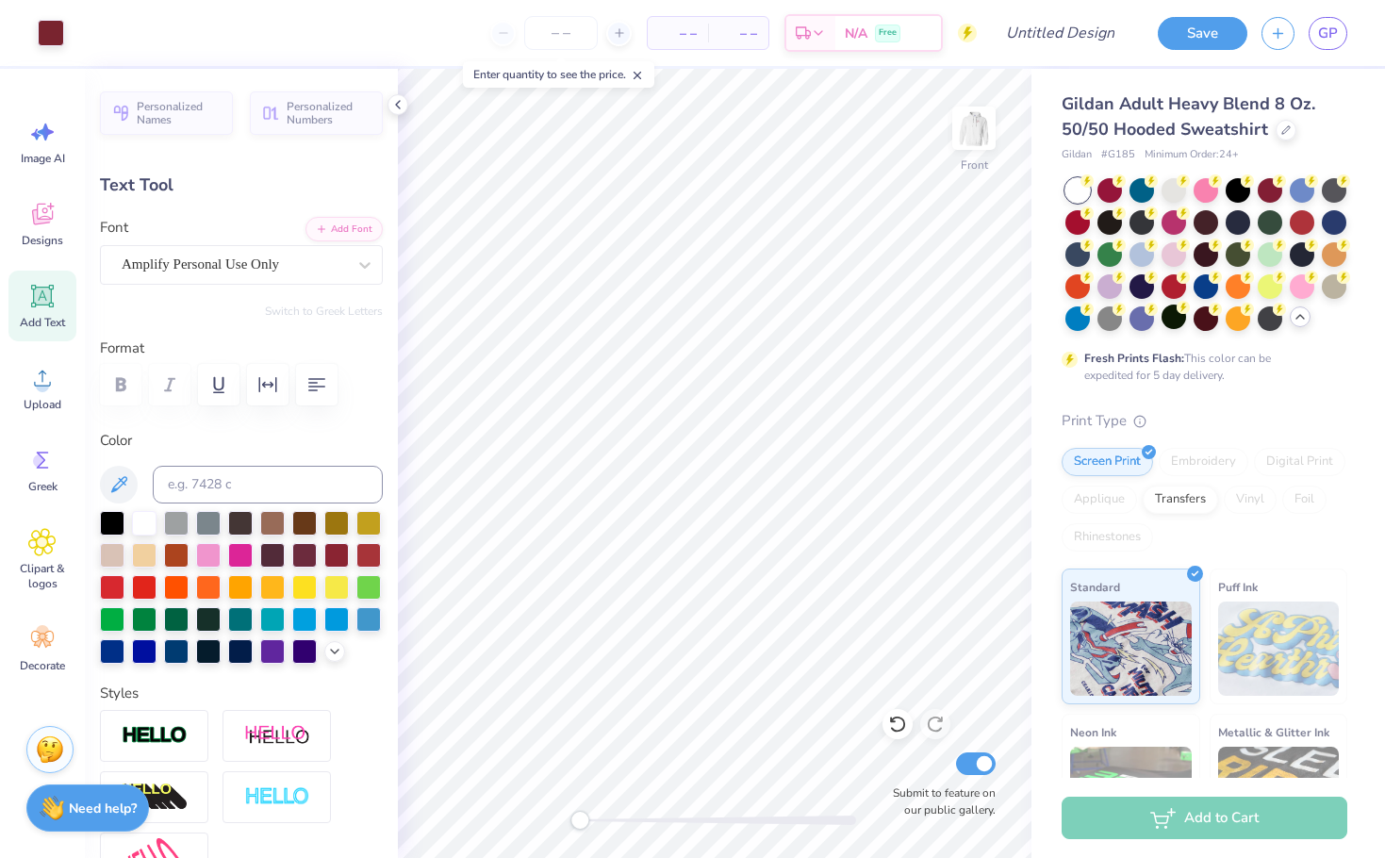
type input "3.00"
type input "1.09"
type input "9.92"
type input "0.0"
type input "2.83"
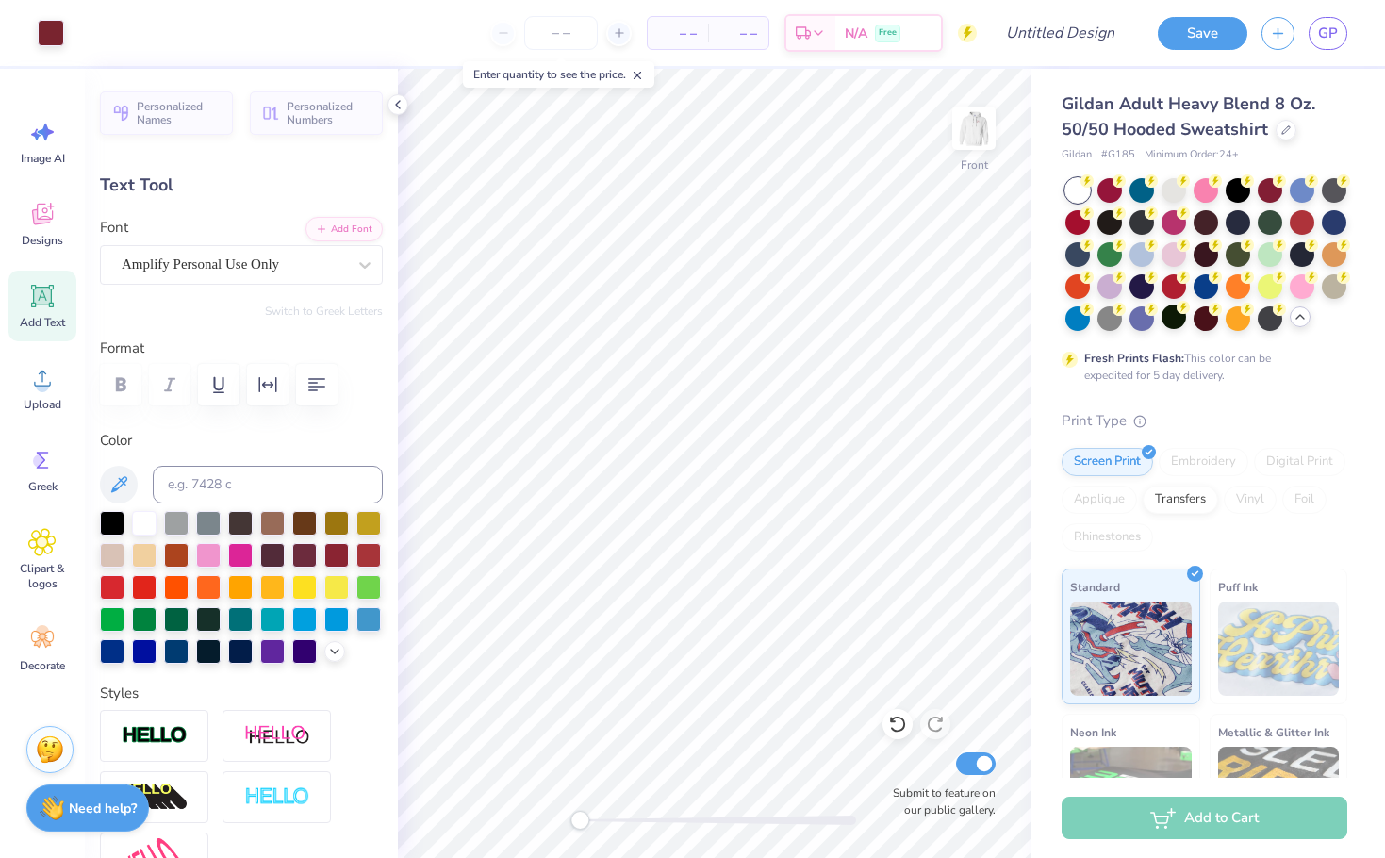
type input "1.24"
type input "10.71"
type input "0.0"
type input "0.30"
type input "0.20"
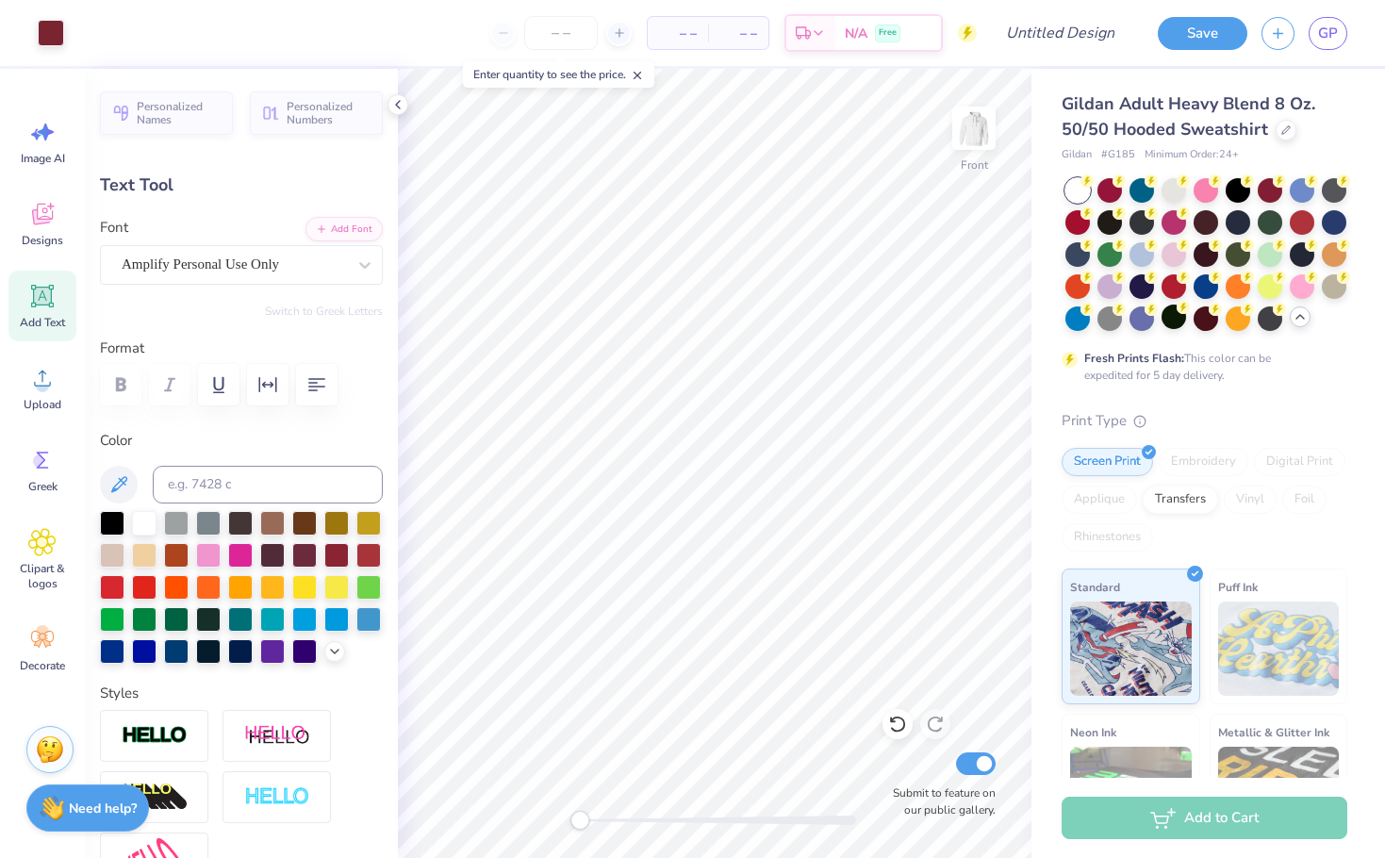
type input "11.48"
type input "0.0"
